Goal: Task Accomplishment & Management: Manage account settings

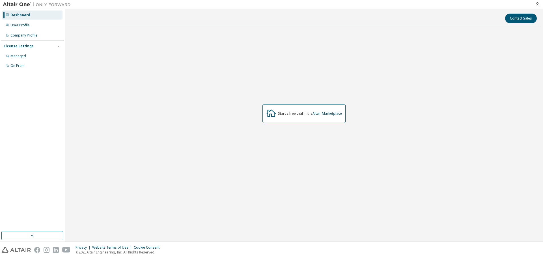
click at [13, 3] on img at bounding box center [38, 5] width 71 height 6
click at [329, 115] on link "Altair Marketplace" at bounding box center [327, 113] width 29 height 5
click at [29, 64] on div "On Prem" at bounding box center [32, 65] width 60 height 9
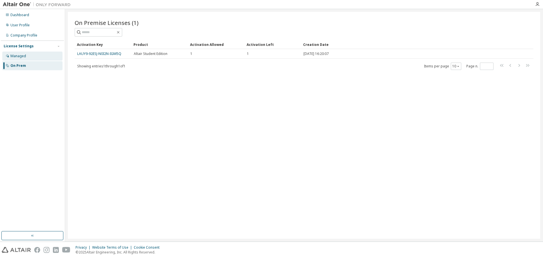
click at [33, 57] on div "Managed" at bounding box center [32, 55] width 60 height 9
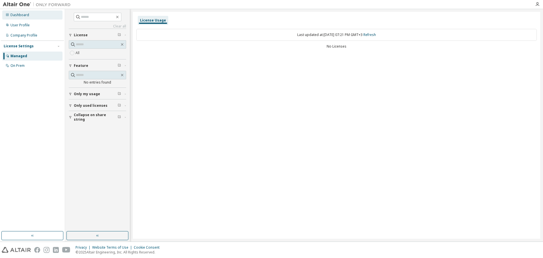
click at [32, 18] on div "Dashboard" at bounding box center [32, 14] width 60 height 9
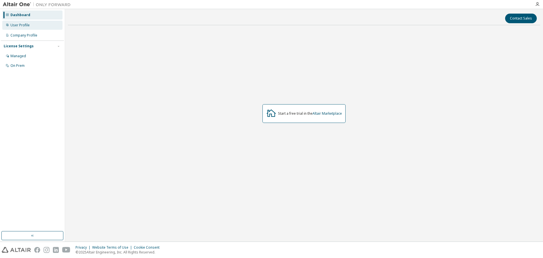
click at [46, 29] on div "User Profile" at bounding box center [32, 25] width 60 height 9
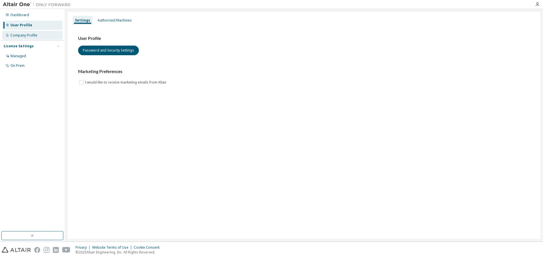
click at [48, 36] on div "Company Profile" at bounding box center [32, 35] width 60 height 9
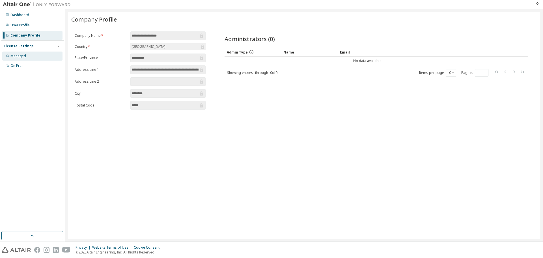
click at [39, 58] on div "Managed" at bounding box center [32, 55] width 60 height 9
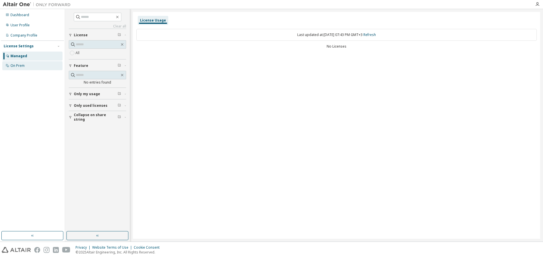
click at [36, 69] on div "On Prem" at bounding box center [32, 65] width 60 height 9
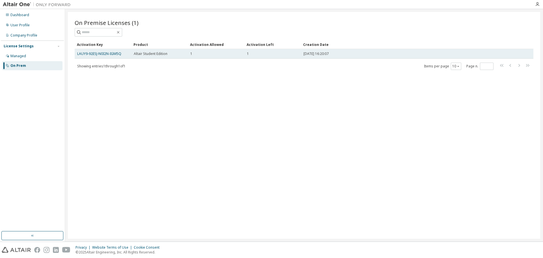
click at [340, 55] on div "[DATE] 16:20:07" at bounding box center [405, 53] width 205 height 5
click at [415, 53] on div "[DATE] 16:20:07" at bounding box center [405, 53] width 205 height 5
click at [109, 54] on link "LAUY9-92ESJ-N0I2N-IGM5Q" at bounding box center [99, 53] width 44 height 5
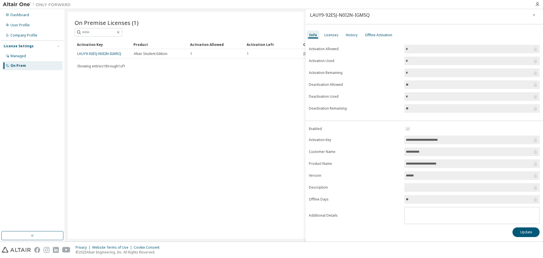
scroll to position [3, 0]
click at [327, 36] on div "Licenses" at bounding box center [331, 35] width 14 height 5
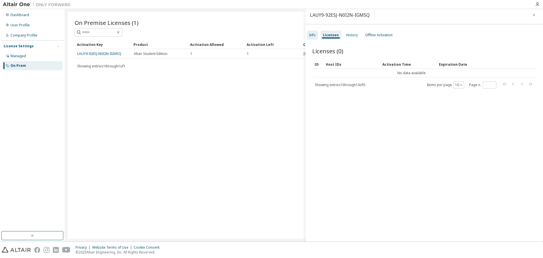
click at [315, 35] on div "Info" at bounding box center [312, 35] width 7 height 5
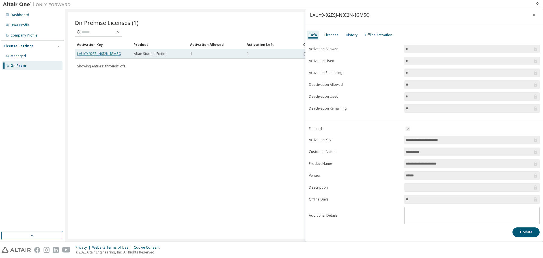
click at [78, 53] on link "LAUY9-92ESJ-N0I2N-IGM5Q" at bounding box center [99, 53] width 44 height 5
click at [87, 54] on link "LAUY9-92ESJ-N0I2N-IGM5Q" at bounding box center [99, 53] width 44 height 5
drag, startPoint x: 75, startPoint y: 54, endPoint x: 122, endPoint y: 54, distance: 46.4
click at [122, 54] on td "LAUY9-92ESJ-N0I2N-IGM5Q" at bounding box center [103, 54] width 57 height 10
copy link "LAUY9-92ESJ-N0I2N-IGM5Q"
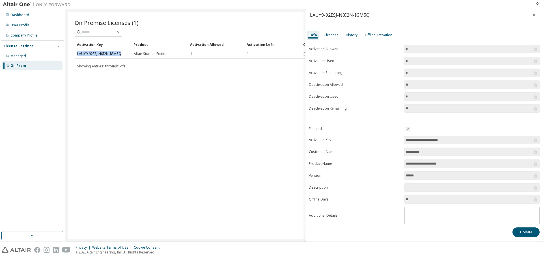
click at [534, 99] on icon at bounding box center [536, 97] width 6 height 6
